Goal: Task Accomplishment & Management: Use online tool/utility

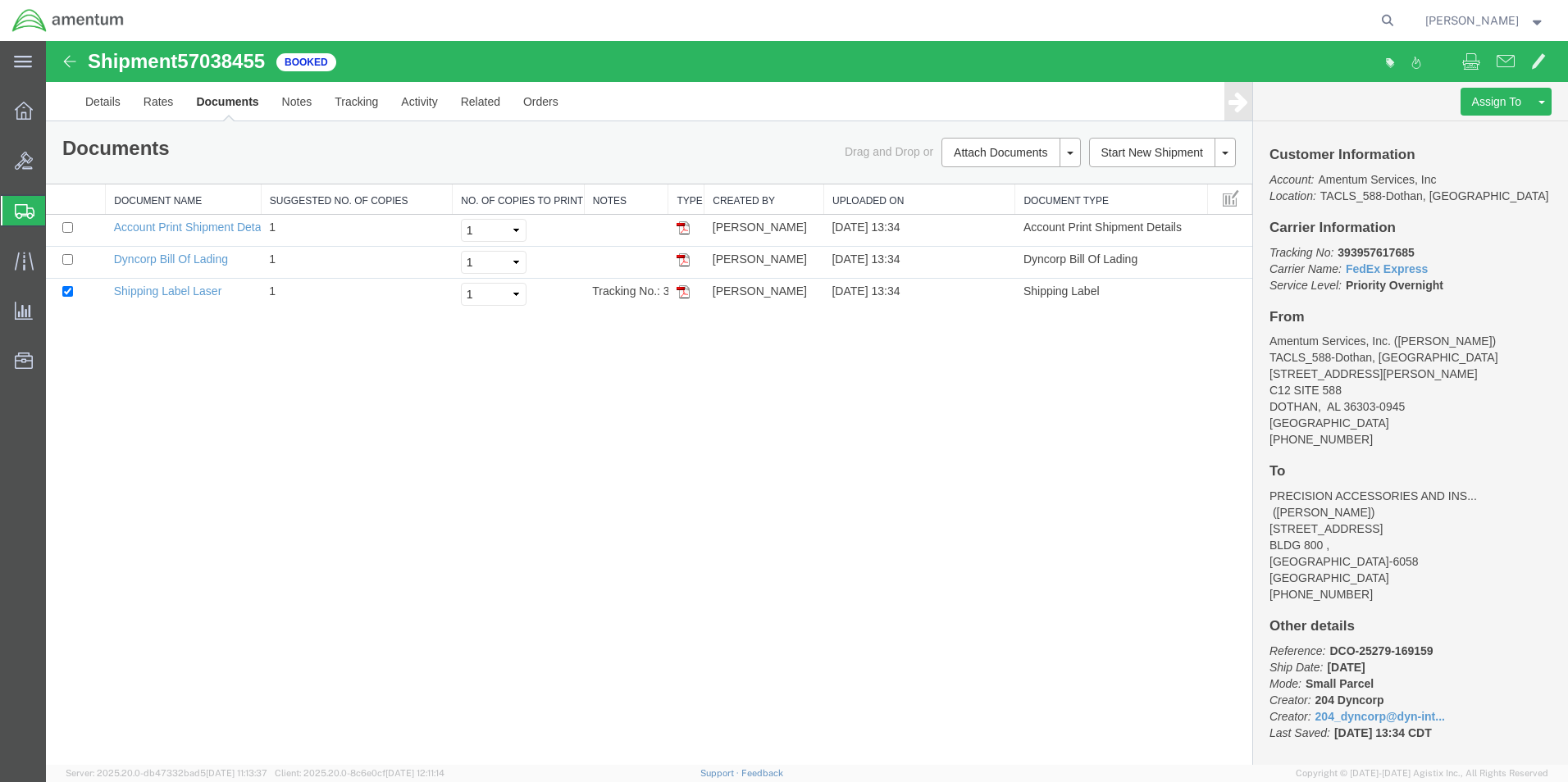
click at [0, 0] on span "Shipment Manager" at bounding box center [0, 0] width 0 height 0
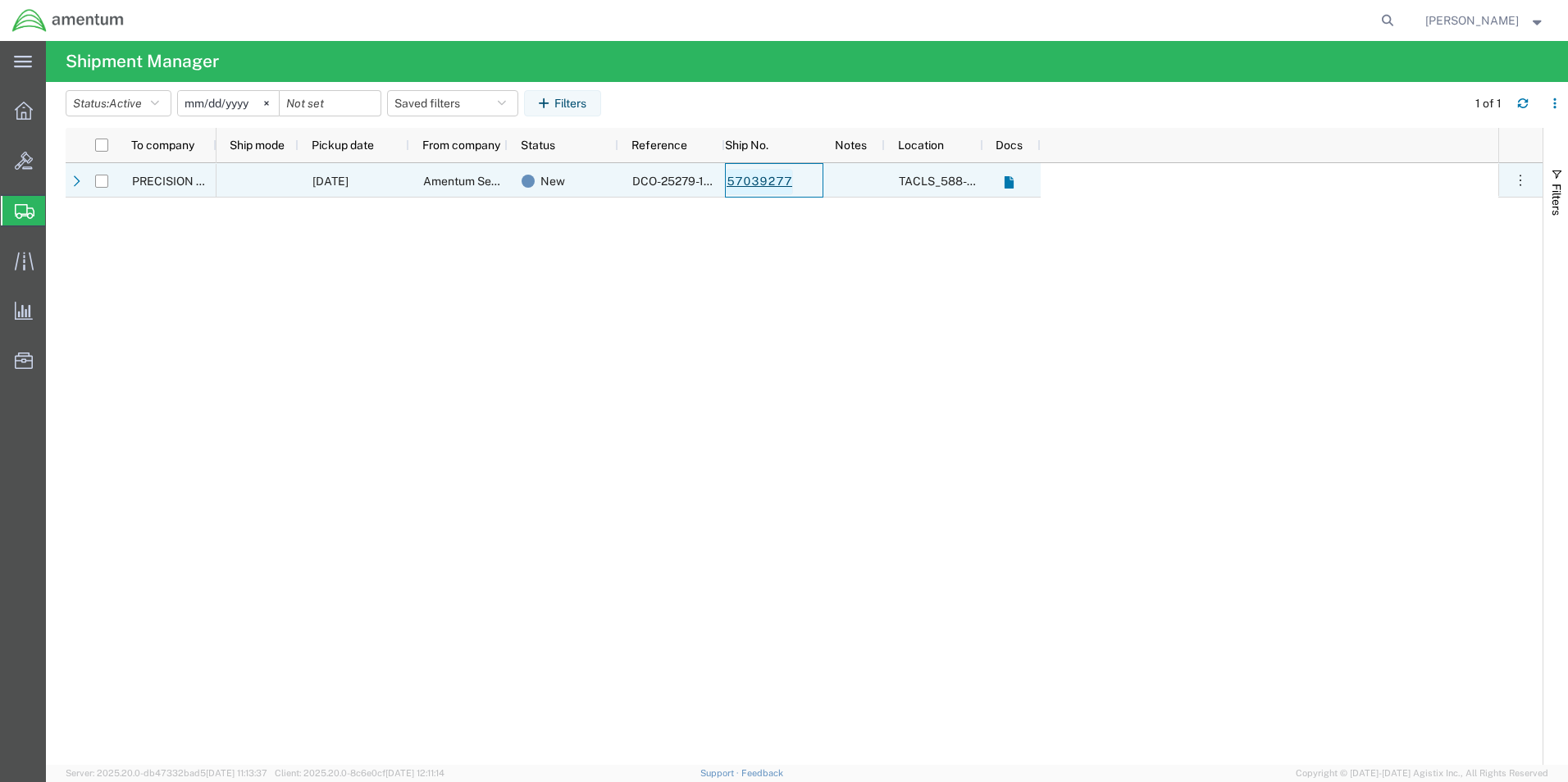
click at [770, 181] on link "57039277" at bounding box center [760, 181] width 67 height 26
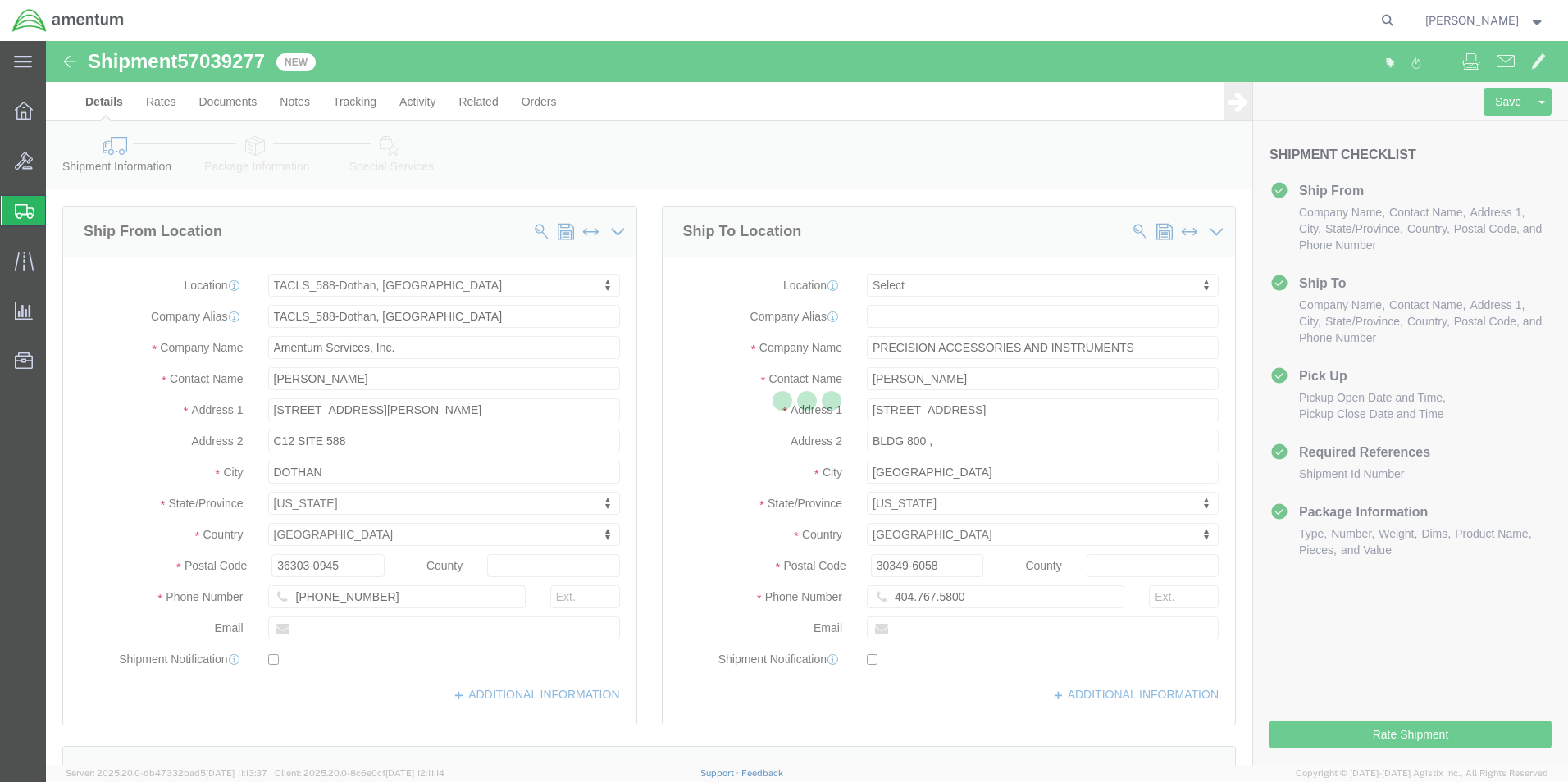
select select "42706"
select select
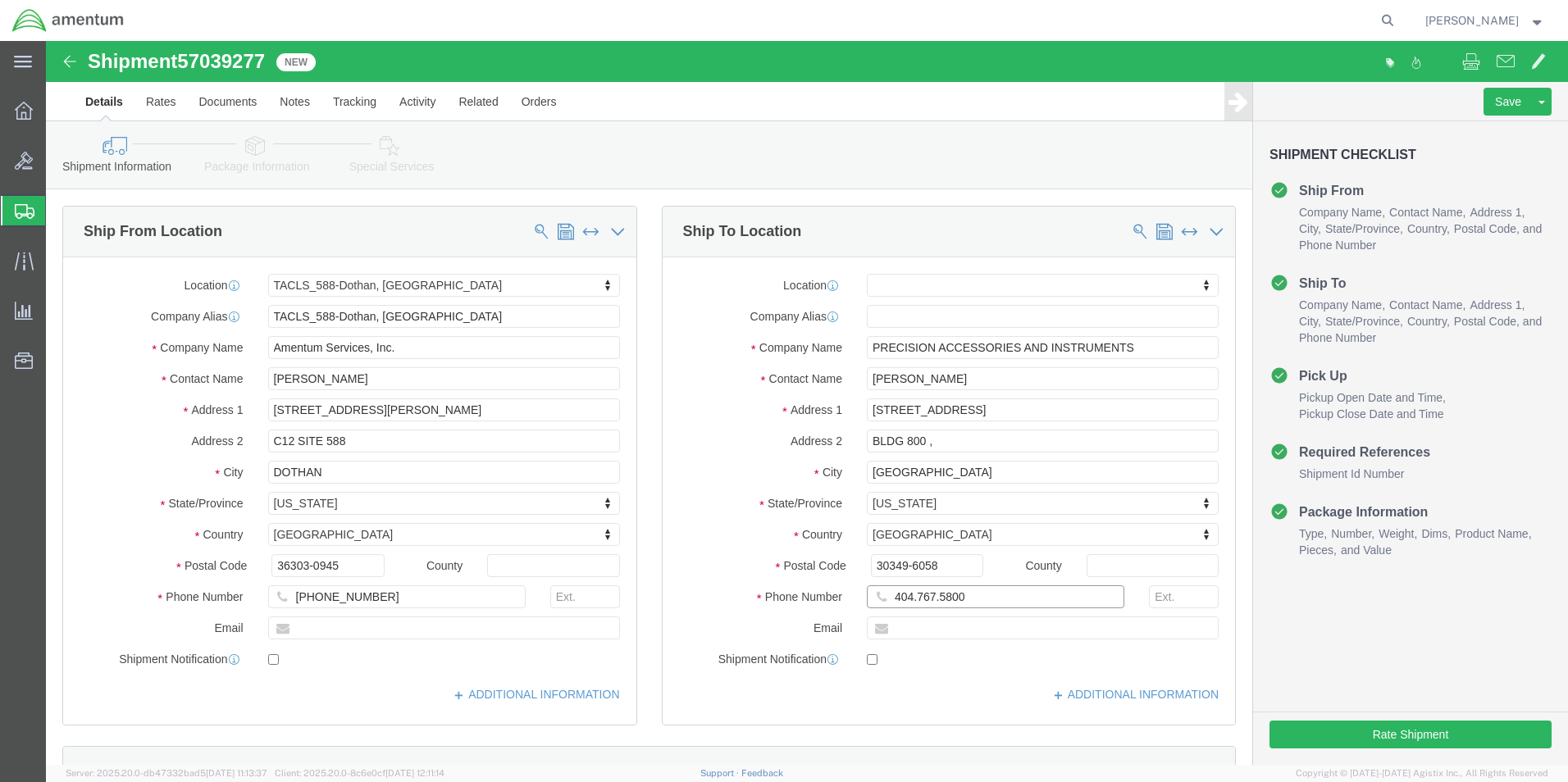
click input "404.767.5800"
type input "[PHONE_NUMBER]"
click button "Rate Shipment"
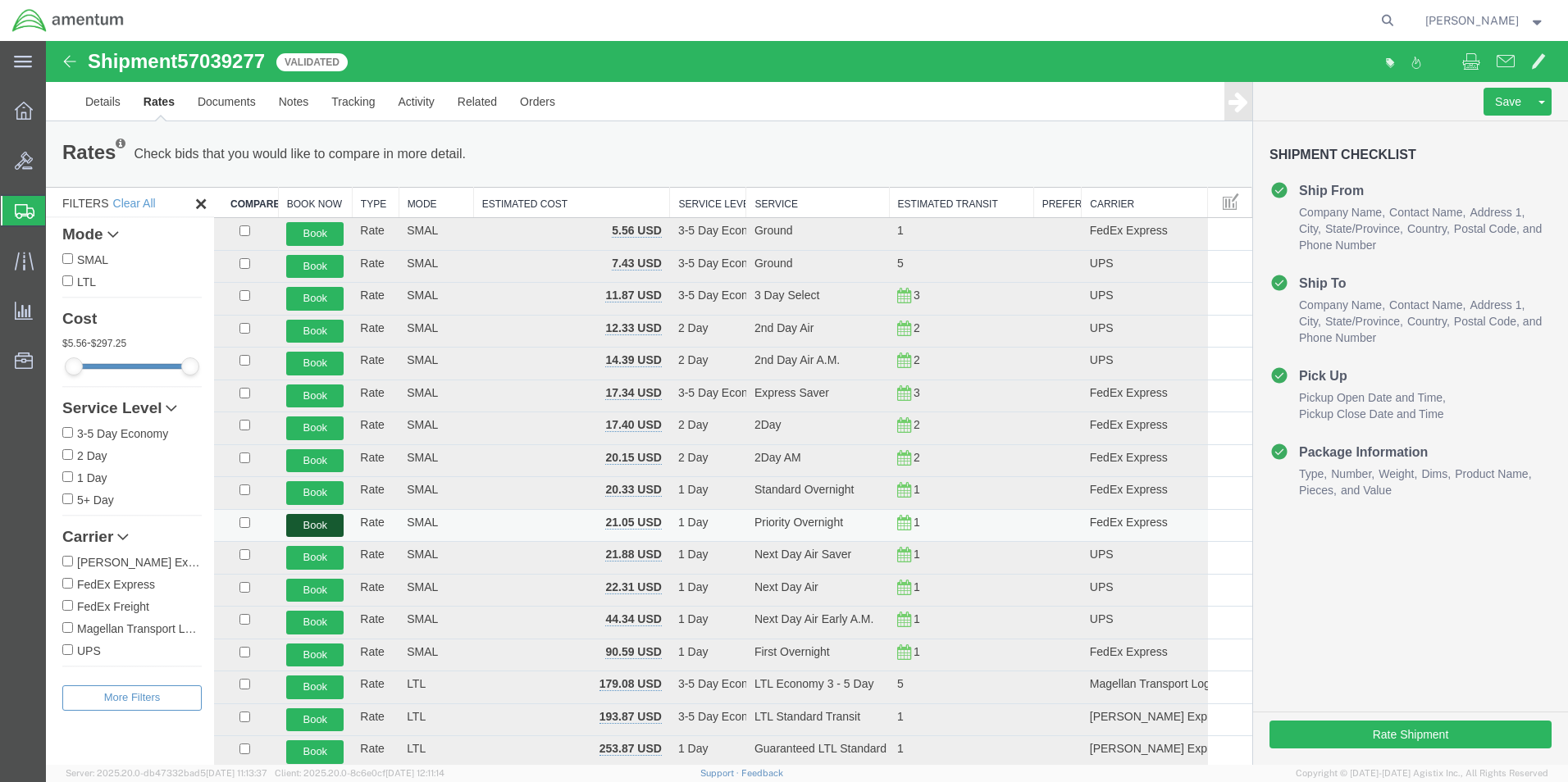
click at [311, 523] on button "Book" at bounding box center [315, 526] width 57 height 24
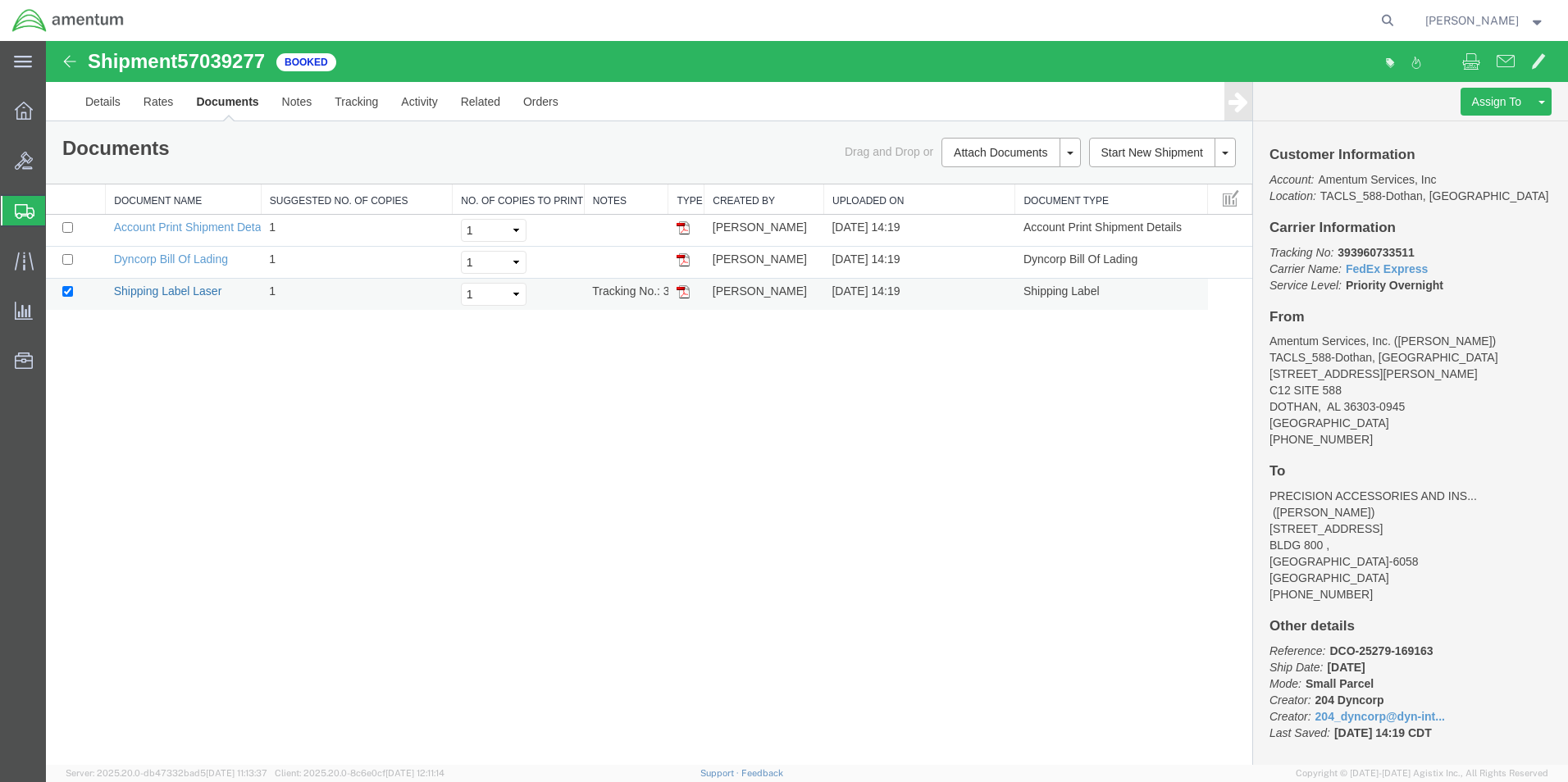
click at [176, 291] on link "Shipping Label Laser" at bounding box center [168, 291] width 108 height 13
